Goal: Task Accomplishment & Management: Manage account settings

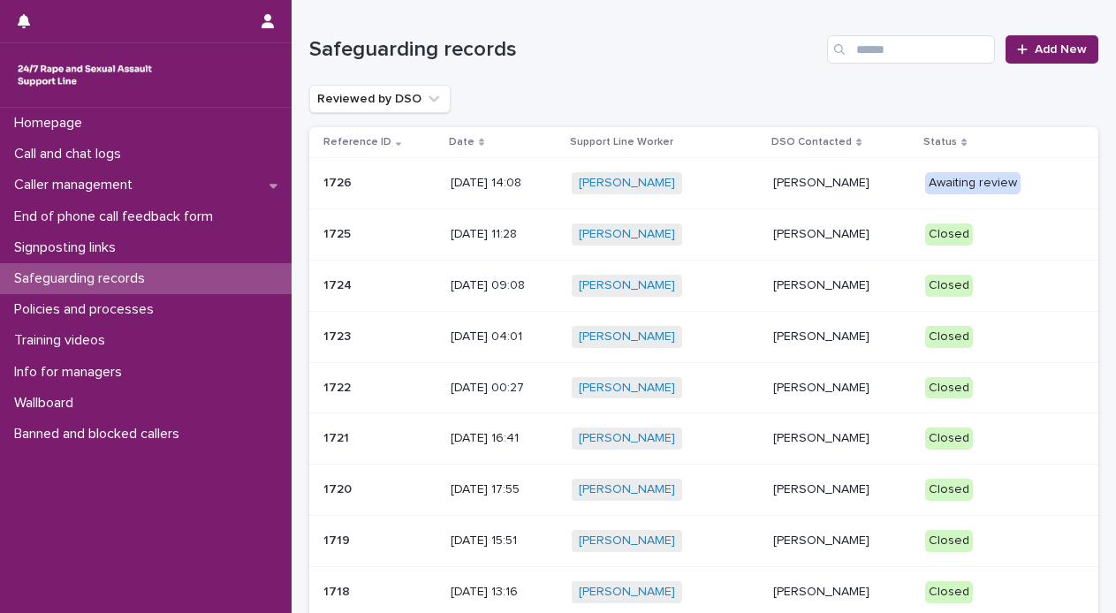
click at [817, 183] on p "[PERSON_NAME]" at bounding box center [842, 183] width 138 height 15
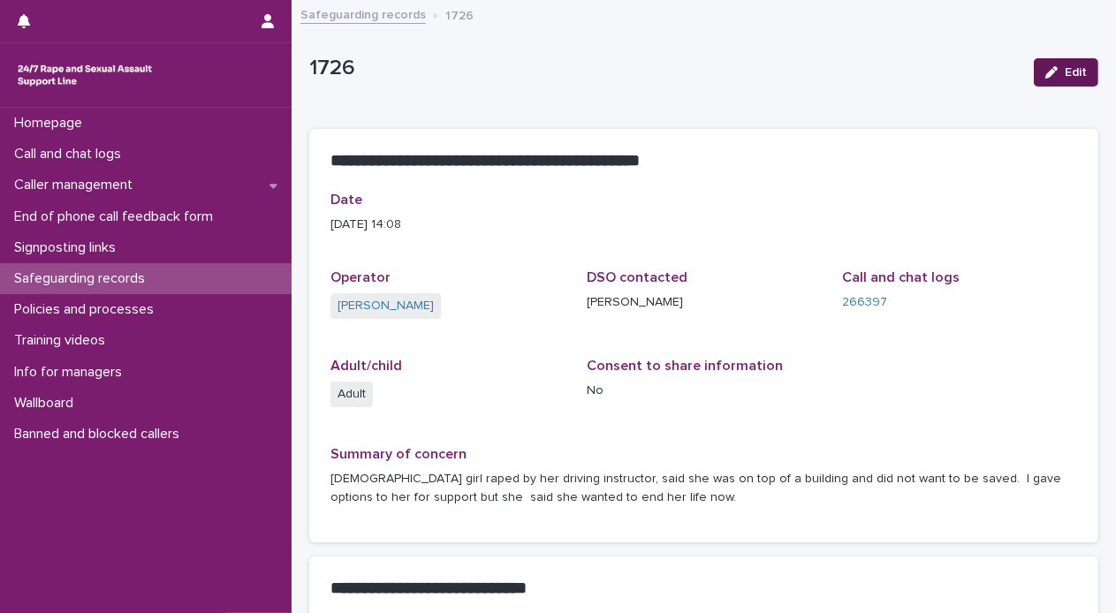
click at [1051, 77] on button "Edit" at bounding box center [1066, 72] width 65 height 28
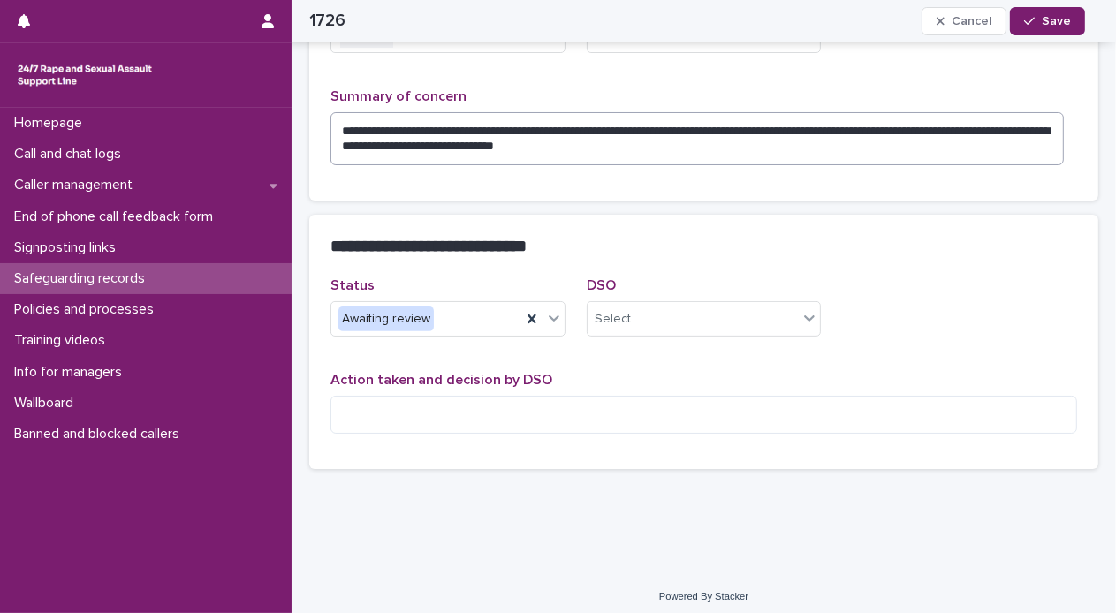
scroll to position [377, 0]
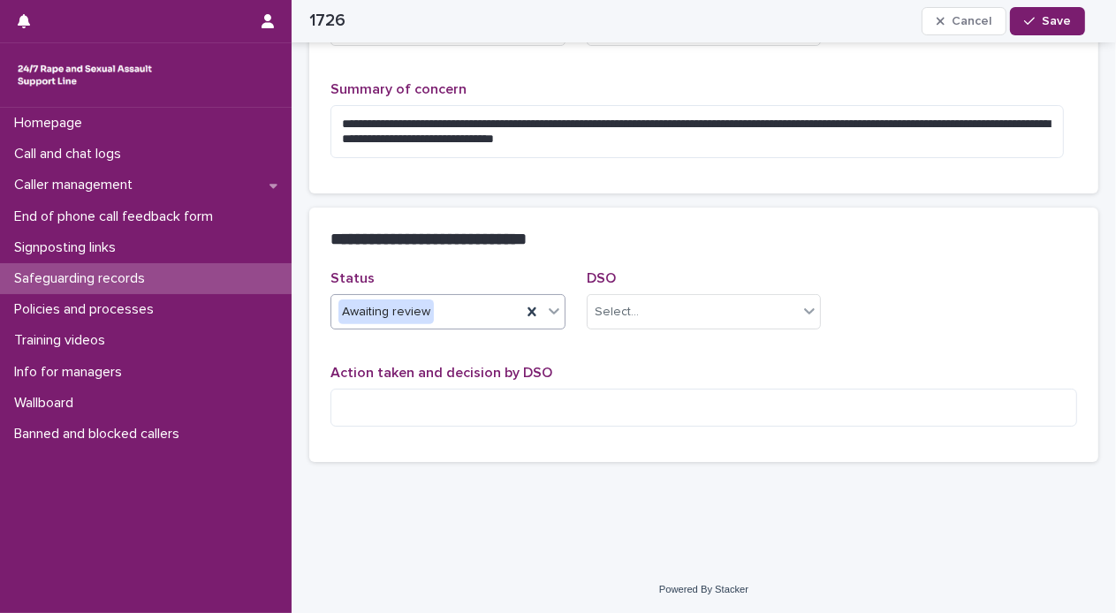
click at [551, 312] on icon at bounding box center [554, 311] width 18 height 18
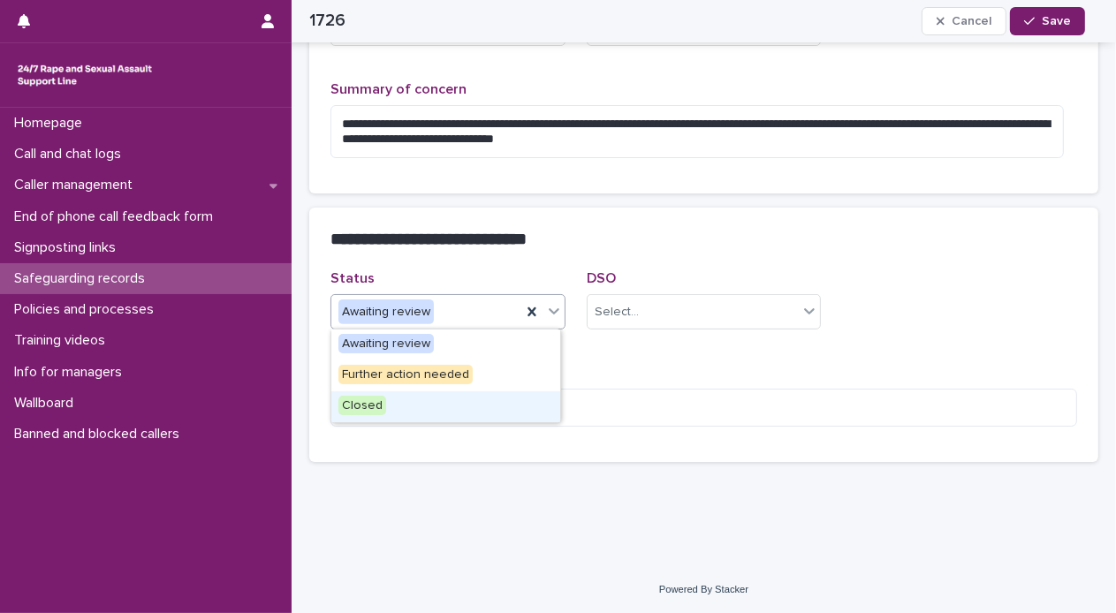
click at [467, 408] on div "Closed" at bounding box center [445, 406] width 229 height 31
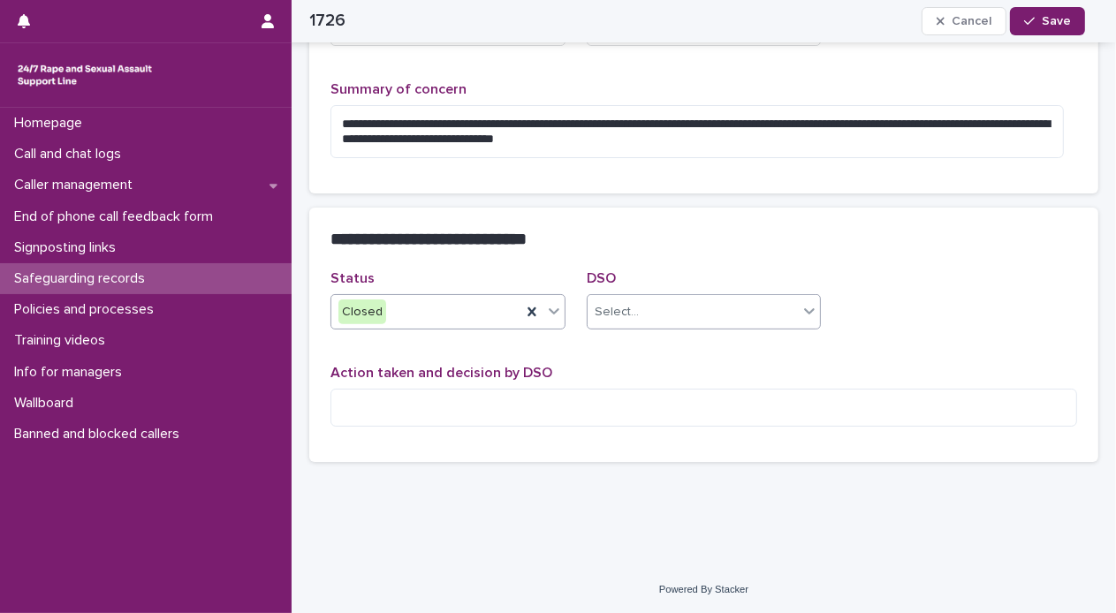
click at [707, 319] on div "Select..." at bounding box center [693, 312] width 211 height 29
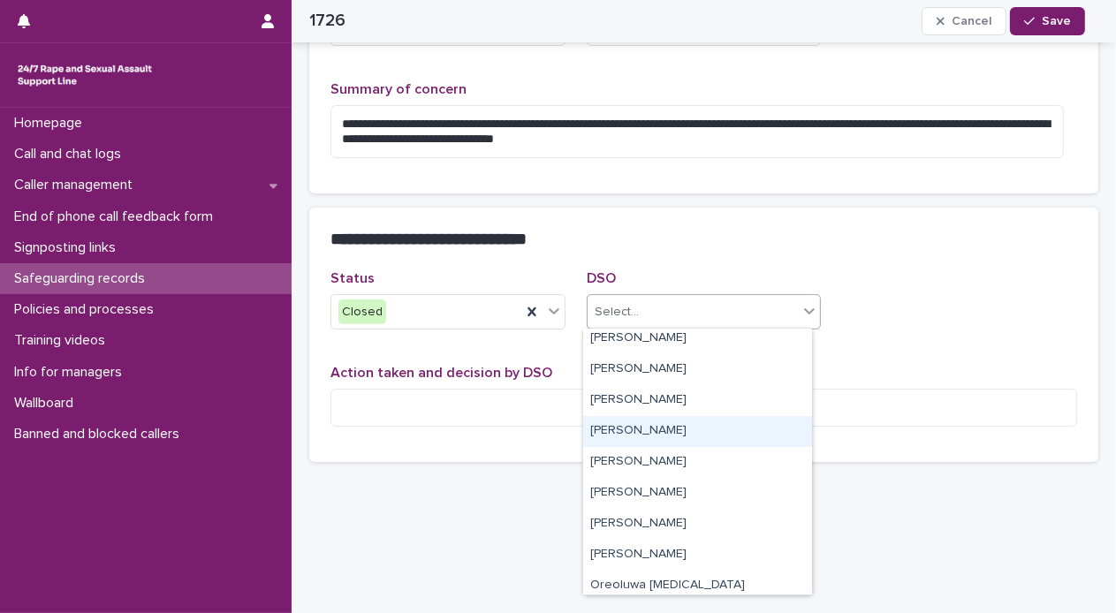
scroll to position [254, 0]
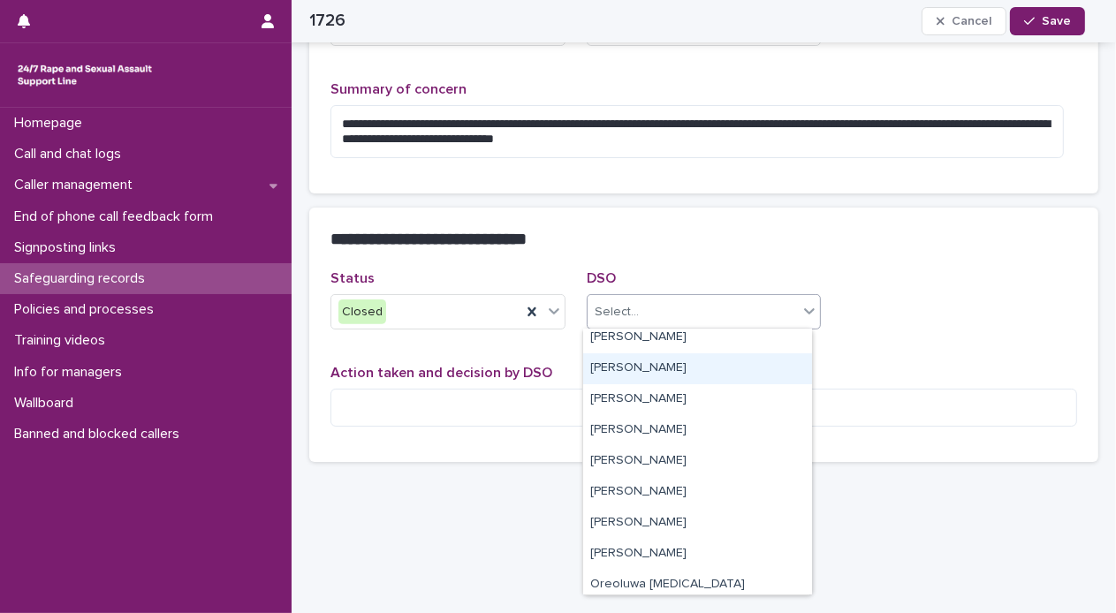
click at [711, 374] on div "[PERSON_NAME]" at bounding box center [697, 368] width 229 height 31
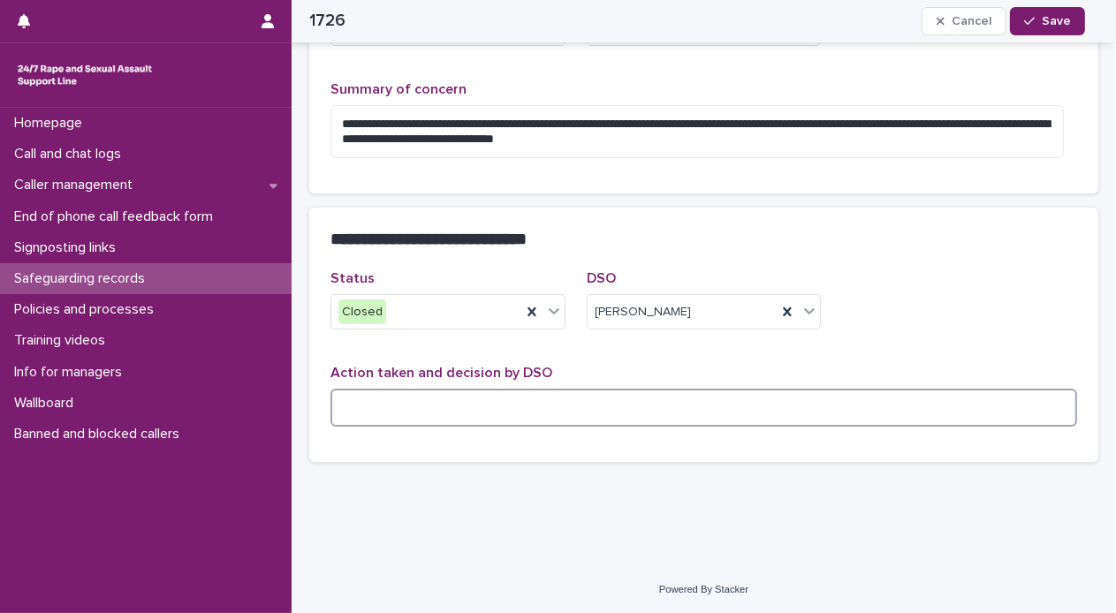
click at [693, 397] on textarea at bounding box center [703, 408] width 747 height 38
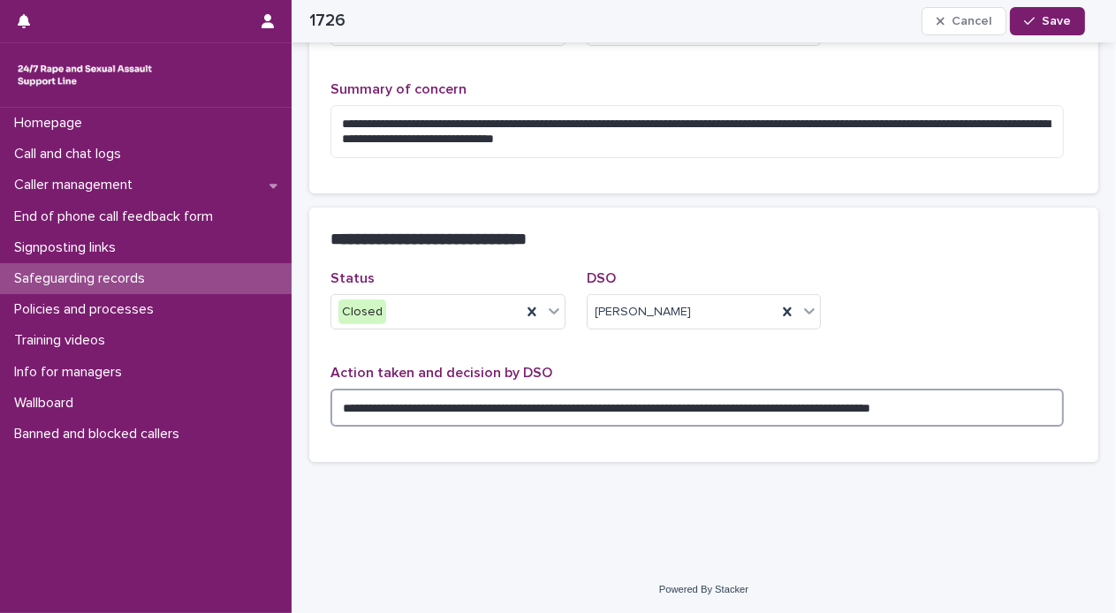
click at [617, 410] on textarea "**********" at bounding box center [696, 408] width 733 height 38
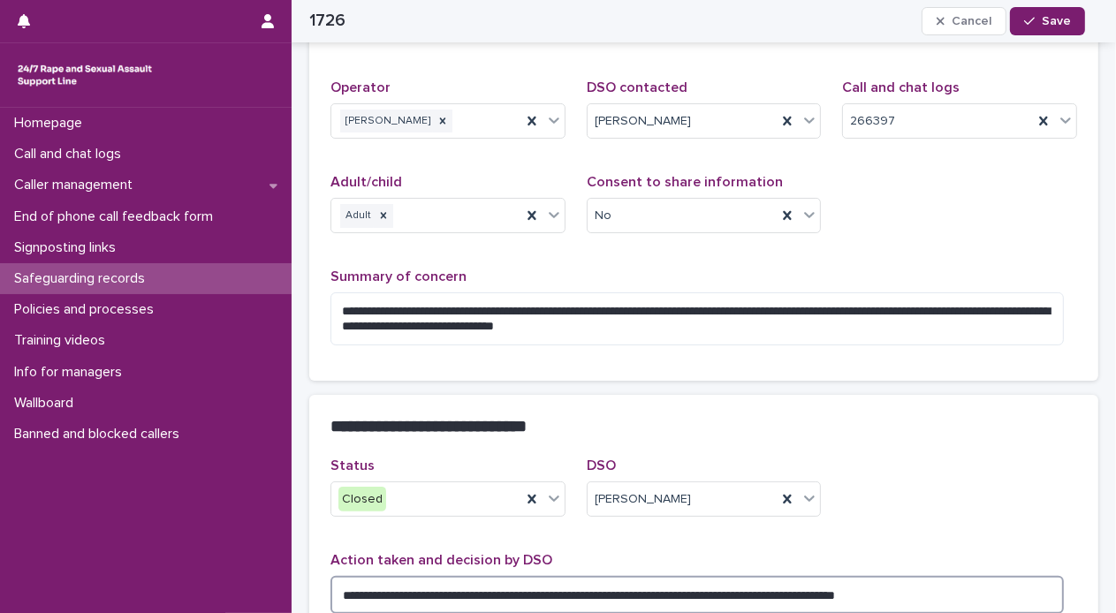
scroll to position [177, 0]
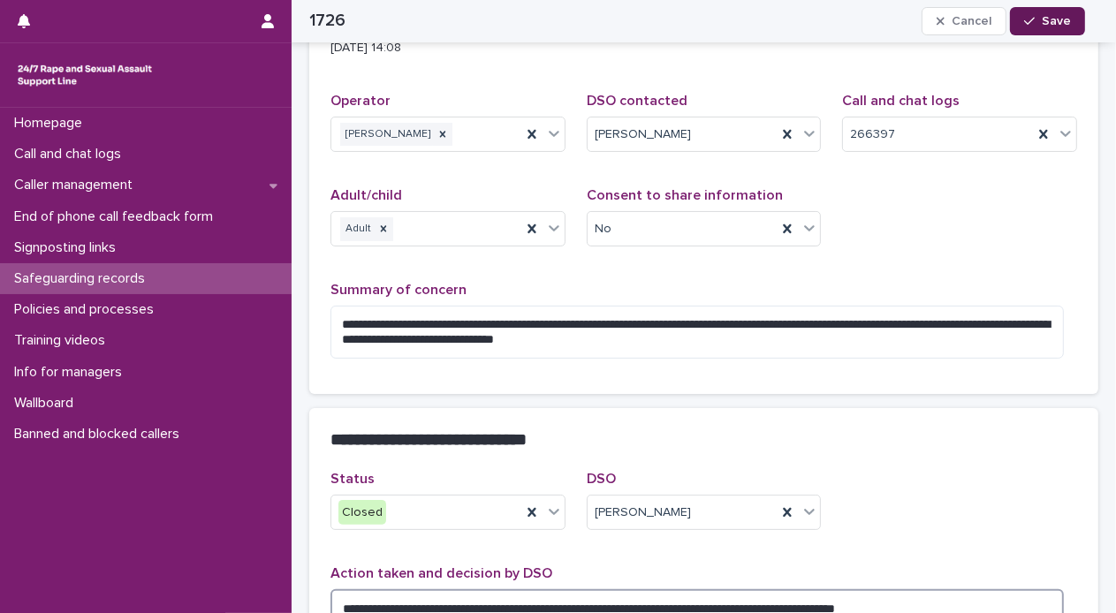
type textarea "**********"
click at [1043, 26] on span "Save" at bounding box center [1056, 21] width 29 height 12
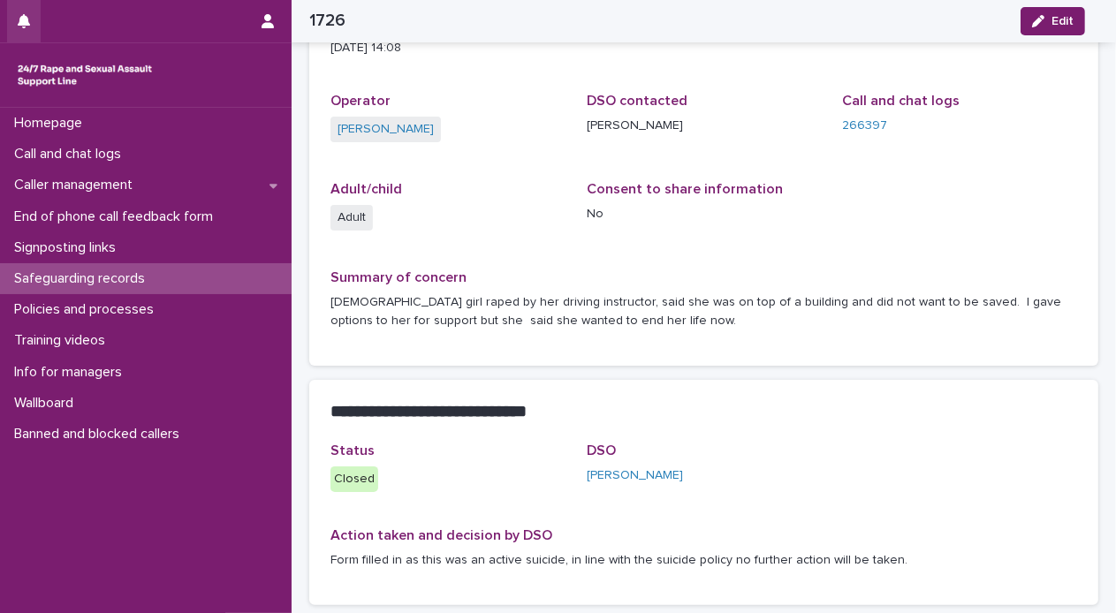
scroll to position [148, 0]
